Goal: Information Seeking & Learning: Learn about a topic

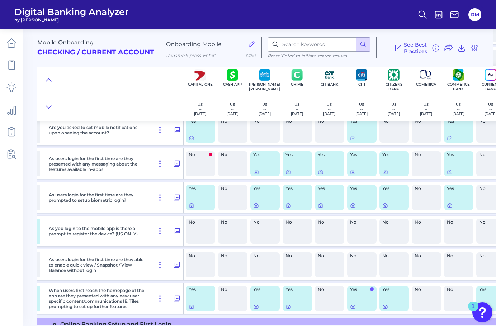
scroll to position [401, 516]
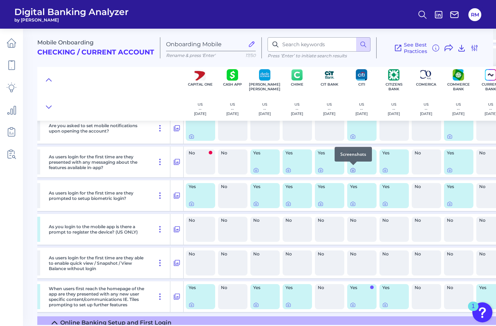
click at [353, 167] on div at bounding box center [353, 165] width 7 height 7
click at [353, 170] on icon at bounding box center [353, 170] width 6 height 6
click at [352, 304] on icon at bounding box center [353, 305] width 6 height 6
click at [386, 168] on div at bounding box center [385, 165] width 7 height 7
click at [385, 171] on icon at bounding box center [384, 170] width 1 height 1
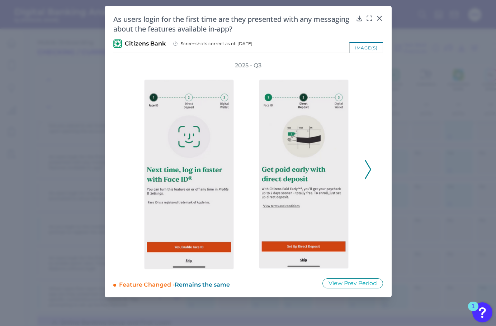
click at [373, 171] on div "2025 - Q3" at bounding box center [248, 166] width 270 height 208
click at [371, 171] on button at bounding box center [367, 169] width 7 height 19
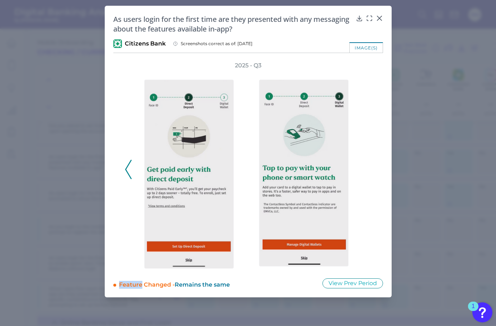
click at [371, 171] on div "2025 - Q3" at bounding box center [248, 166] width 247 height 208
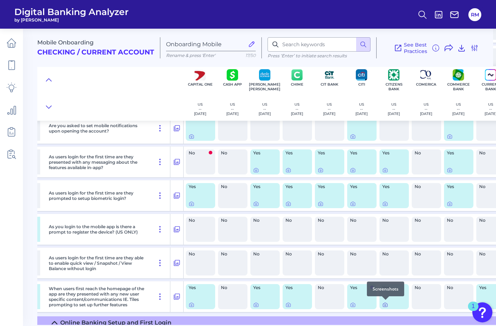
click at [386, 304] on icon at bounding box center [385, 305] width 6 height 6
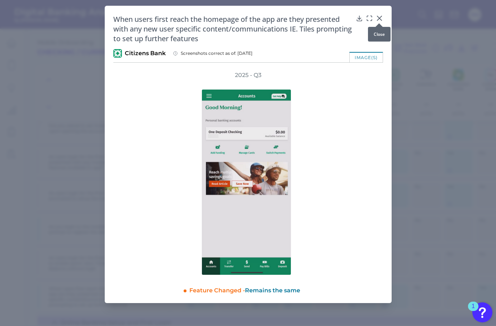
click at [378, 19] on icon at bounding box center [379, 18] width 7 height 7
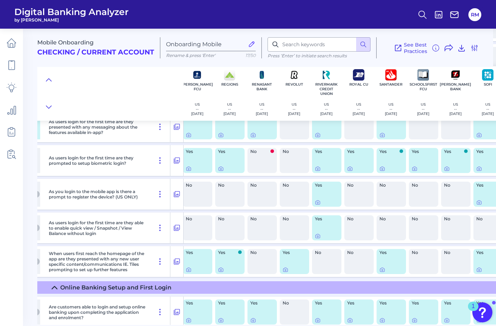
scroll to position [450, 2004]
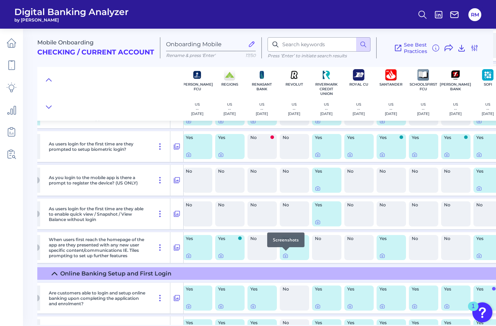
click at [285, 254] on div at bounding box center [285, 250] width 7 height 7
click at [285, 256] on icon at bounding box center [286, 256] width 6 height 6
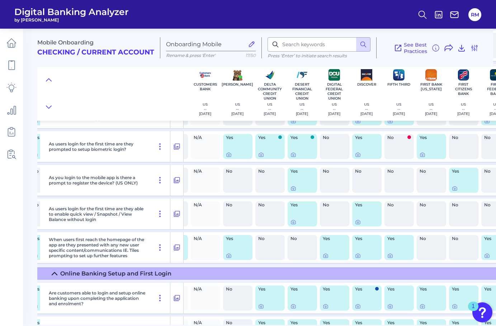
scroll to position [450, 837]
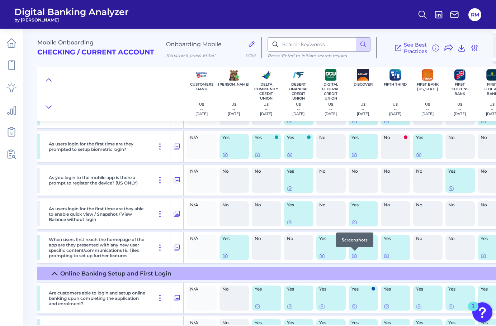
click at [354, 254] on div at bounding box center [354, 250] width 7 height 7
click at [354, 256] on icon at bounding box center [354, 256] width 6 height 6
click at [354, 222] on icon at bounding box center [354, 222] width 1 height 1
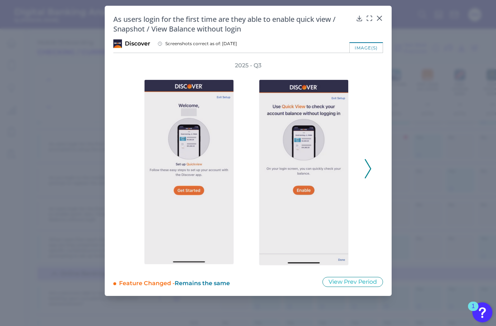
click at [368, 167] on icon at bounding box center [368, 168] width 6 height 19
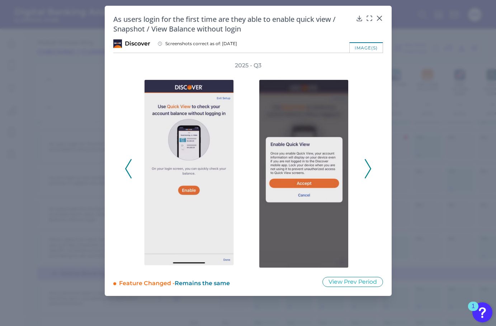
click at [368, 167] on icon at bounding box center [368, 168] width 6 height 19
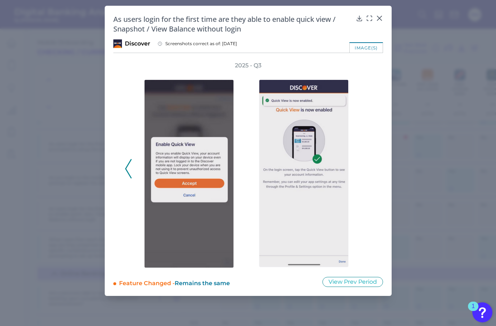
click at [368, 167] on div "2025 - Q3" at bounding box center [248, 165] width 247 height 207
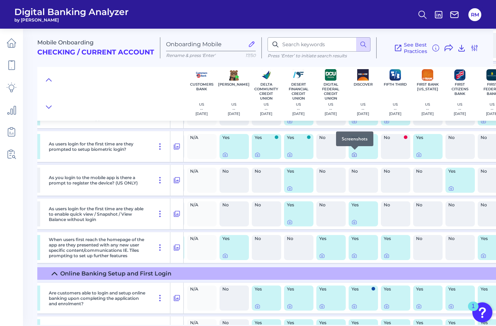
click at [355, 153] on icon at bounding box center [354, 155] width 6 height 6
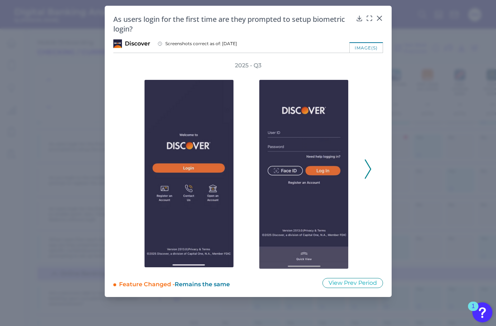
click at [369, 170] on polyline at bounding box center [367, 169] width 5 height 18
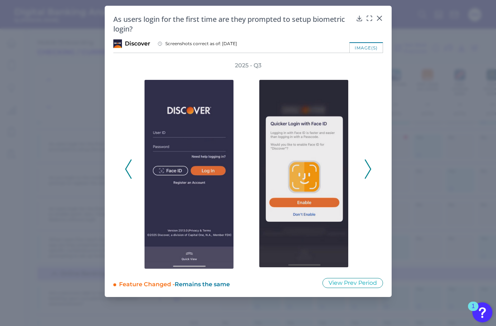
click at [368, 169] on icon at bounding box center [368, 169] width 6 height 19
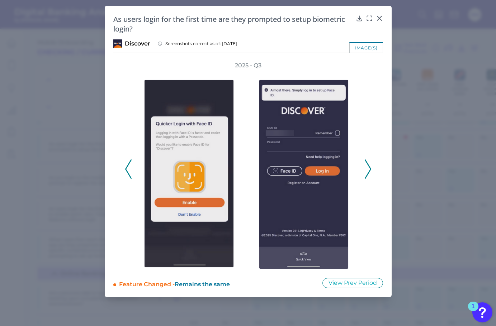
click at [368, 169] on icon at bounding box center [368, 169] width 6 height 19
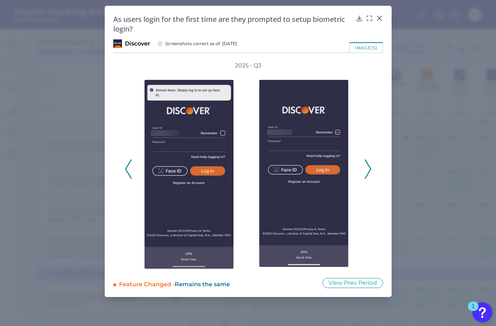
click at [368, 169] on icon at bounding box center [368, 169] width 6 height 19
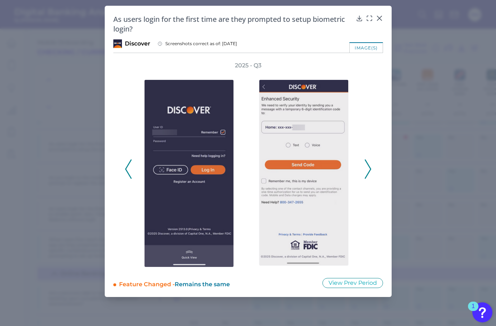
click at [368, 169] on icon at bounding box center [368, 169] width 6 height 19
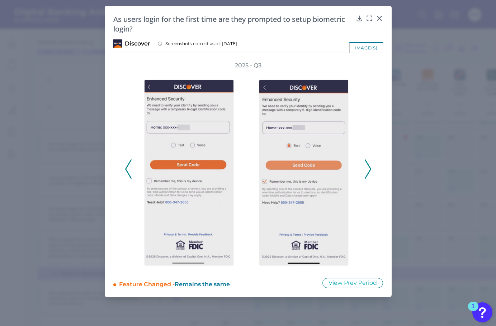
click at [368, 169] on icon at bounding box center [368, 169] width 6 height 19
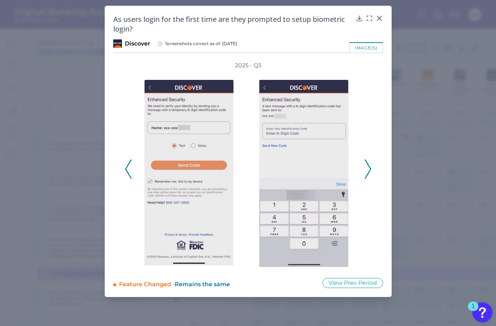
click at [368, 169] on icon at bounding box center [368, 169] width 6 height 19
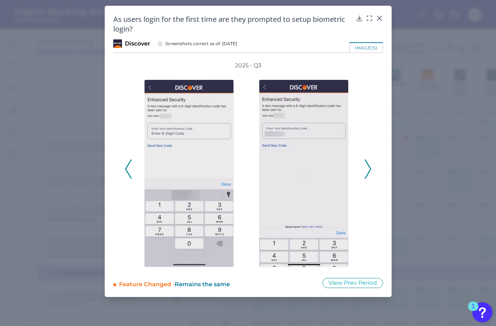
click at [368, 169] on icon at bounding box center [368, 169] width 6 height 19
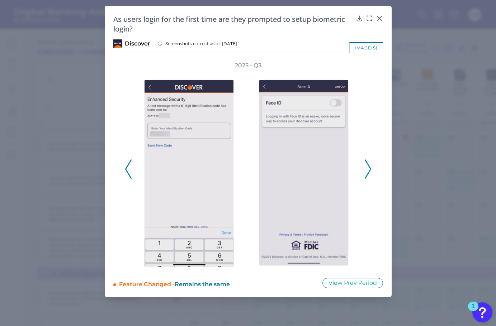
click at [368, 169] on icon at bounding box center [368, 169] width 6 height 19
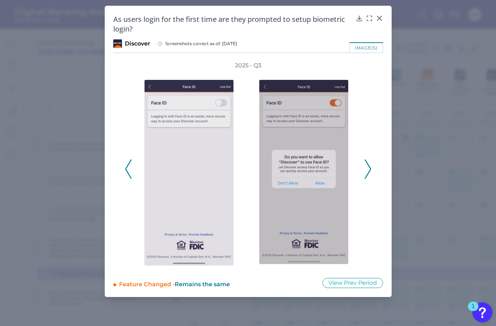
click at [368, 169] on icon at bounding box center [368, 169] width 6 height 19
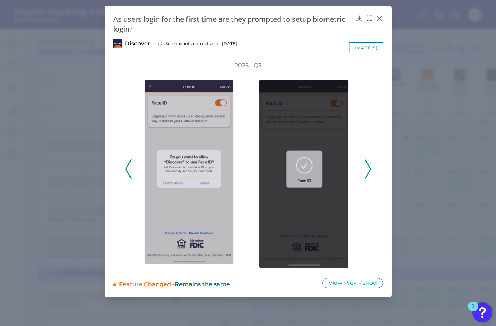
click at [368, 169] on icon at bounding box center [368, 169] width 6 height 19
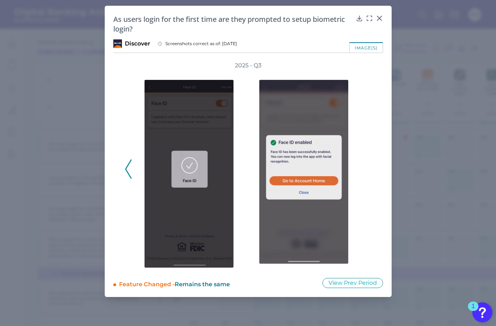
click at [368, 169] on div "2025 - Q3" at bounding box center [248, 166] width 247 height 208
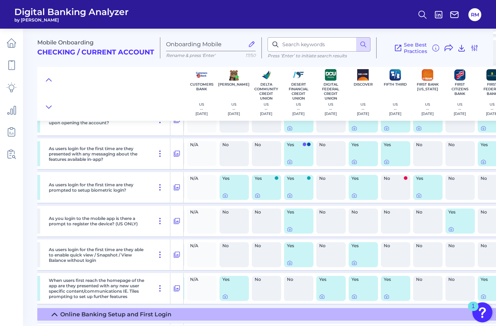
scroll to position [403, 837]
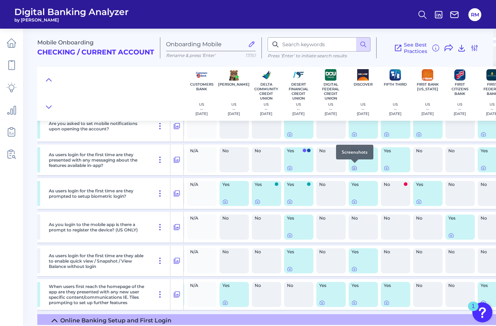
click at [351, 166] on icon at bounding box center [354, 168] width 6 height 6
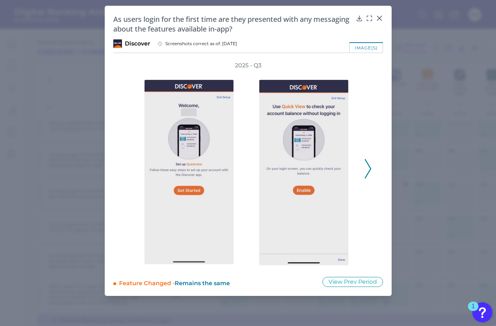
click at [368, 170] on icon at bounding box center [368, 168] width 6 height 19
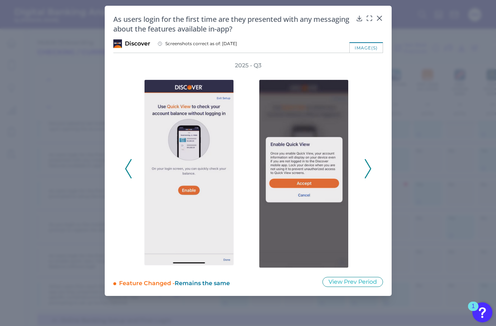
click at [368, 170] on icon at bounding box center [368, 168] width 6 height 19
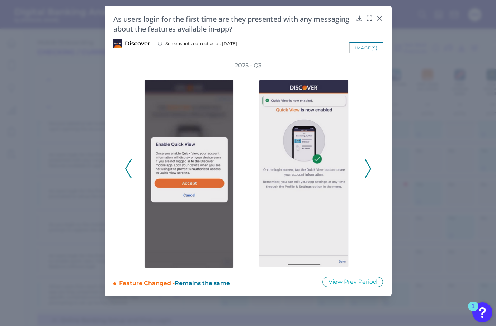
click at [368, 170] on icon at bounding box center [368, 168] width 6 height 19
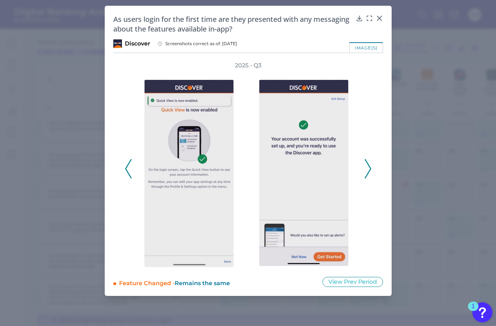
click at [368, 170] on icon at bounding box center [368, 168] width 6 height 19
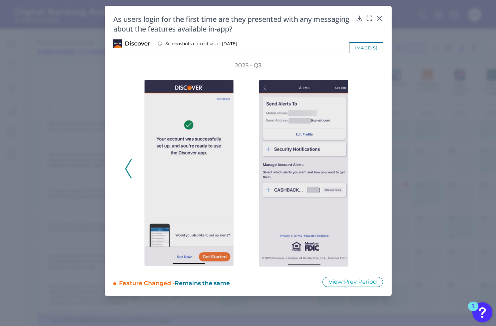
click at [368, 170] on div "2025 - Q3" at bounding box center [248, 165] width 247 height 207
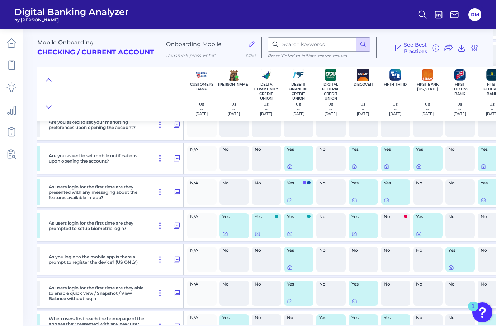
scroll to position [372, 837]
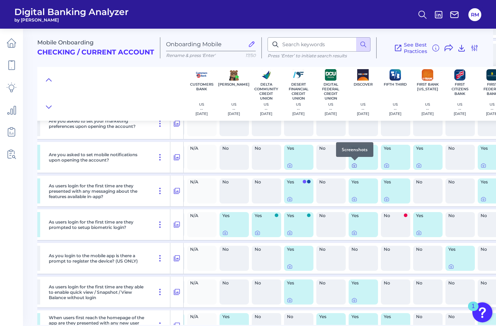
click at [355, 165] on icon at bounding box center [354, 166] width 6 height 6
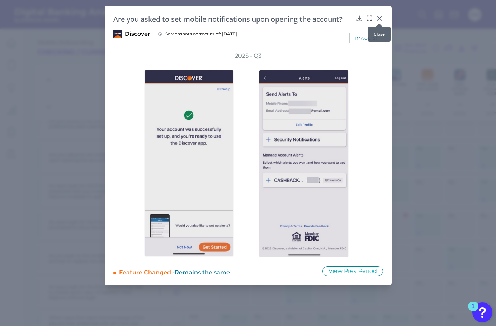
click at [378, 19] on icon at bounding box center [379, 18] width 7 height 7
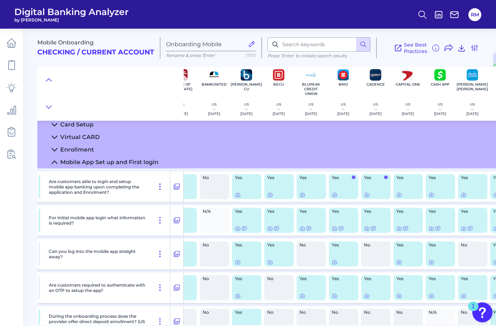
scroll to position [71, 308]
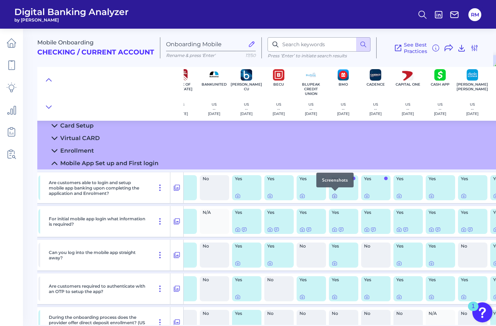
click at [334, 197] on icon at bounding box center [334, 196] width 1 height 1
click at [303, 230] on icon at bounding box center [302, 230] width 6 height 6
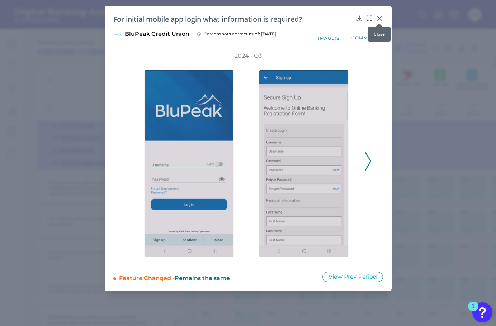
click at [378, 19] on icon at bounding box center [379, 18] width 4 height 4
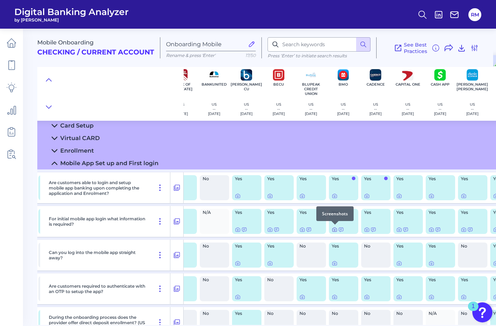
click at [335, 229] on icon at bounding box center [335, 230] width 6 height 6
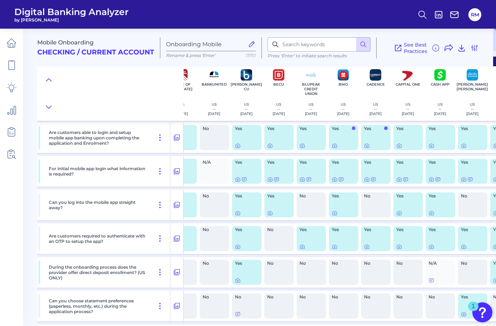
scroll to position [122, 309]
click at [333, 243] on div at bounding box center [334, 241] width 7 height 7
click at [333, 244] on div at bounding box center [334, 241] width 7 height 7
click at [333, 245] on icon at bounding box center [334, 247] width 6 height 6
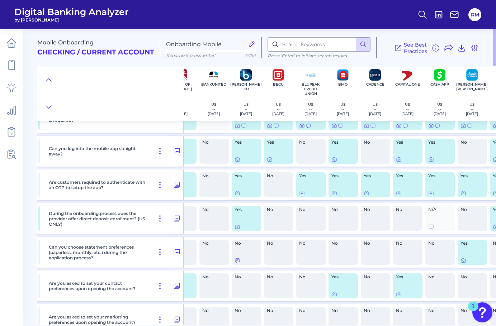
scroll to position [189, 309]
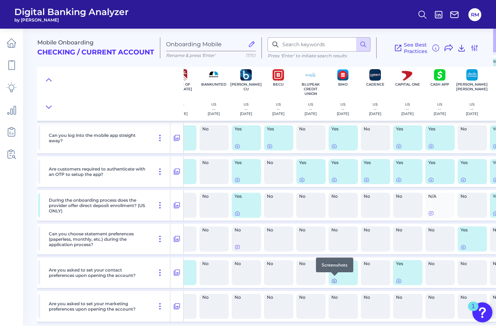
click at [334, 281] on icon at bounding box center [334, 281] width 6 height 6
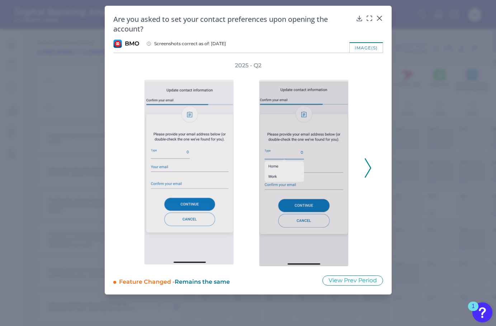
click at [367, 172] on icon at bounding box center [368, 168] width 6 height 19
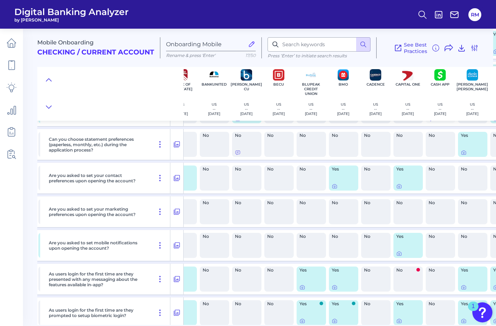
scroll to position [299, 308]
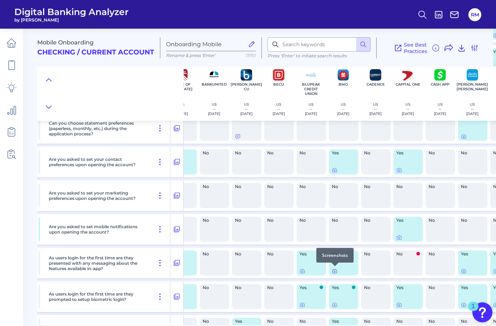
click at [337, 269] on div at bounding box center [334, 266] width 7 height 7
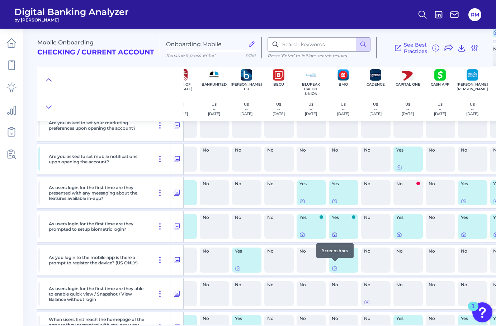
scroll to position [372, 308]
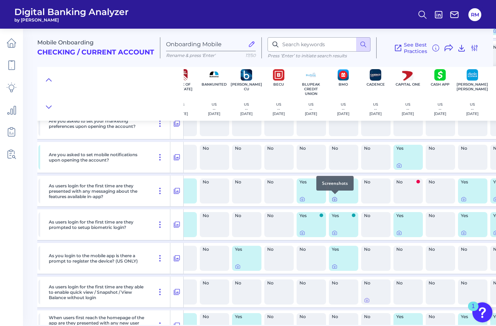
click at [336, 199] on icon at bounding box center [335, 200] width 6 height 6
